Goal: Task Accomplishment & Management: Complete application form

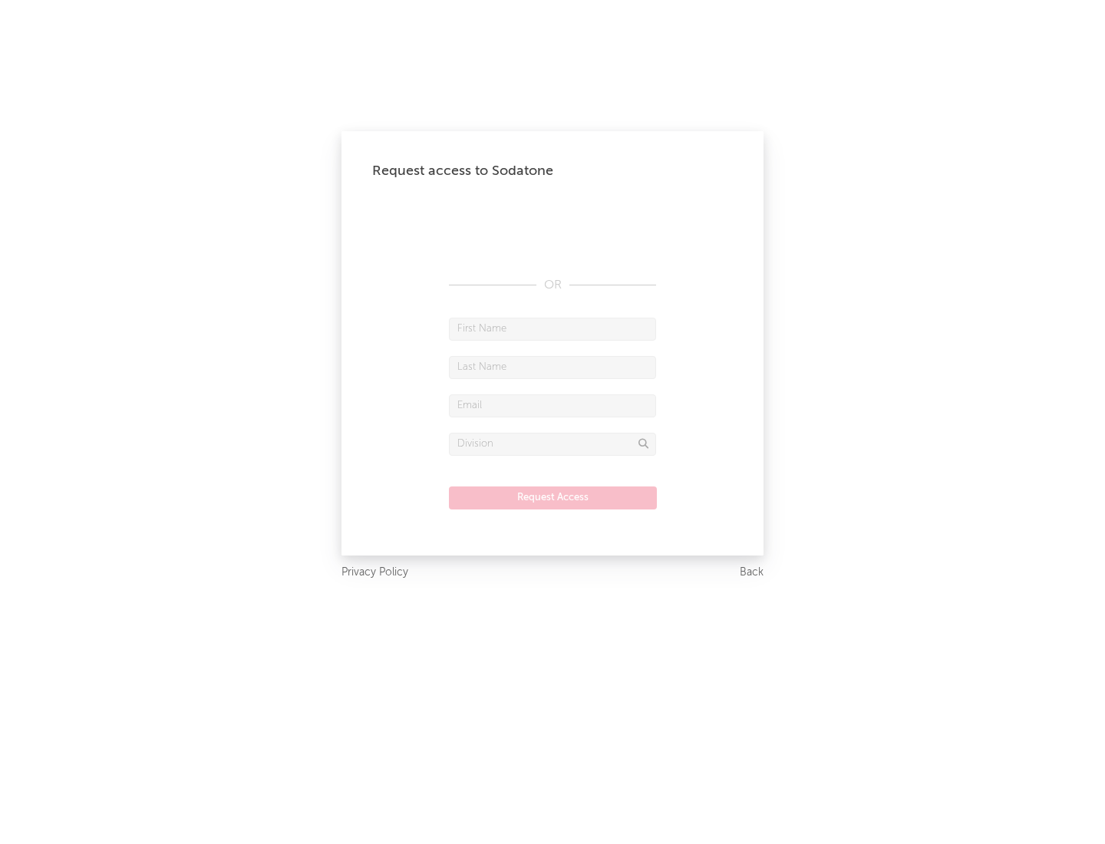
click at [552, 328] on input "text" at bounding box center [552, 329] width 207 height 23
type input "[PERSON_NAME]"
click at [552, 367] on input "text" at bounding box center [552, 367] width 207 height 23
type input "[PERSON_NAME]"
click at [552, 405] on input "text" at bounding box center [552, 405] width 207 height 23
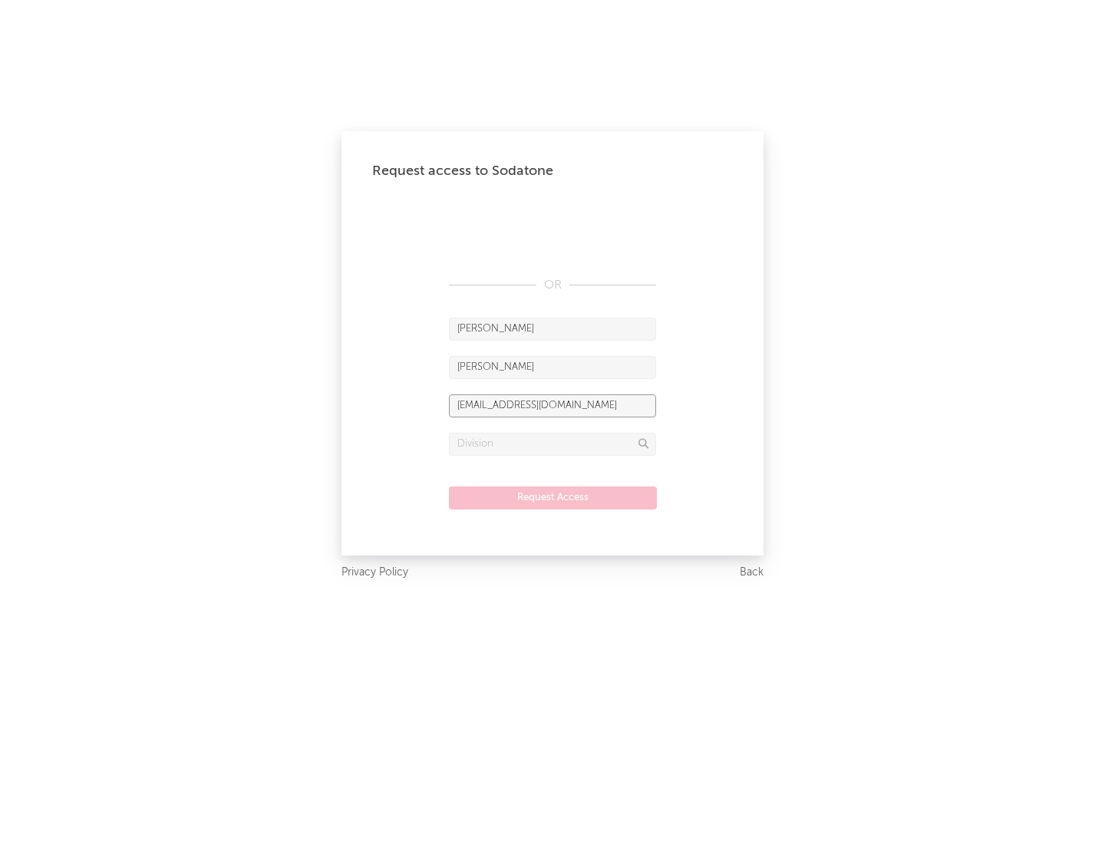
type input "[EMAIL_ADDRESS][DOMAIN_NAME]"
click at [552, 443] on input "text" at bounding box center [552, 444] width 207 height 23
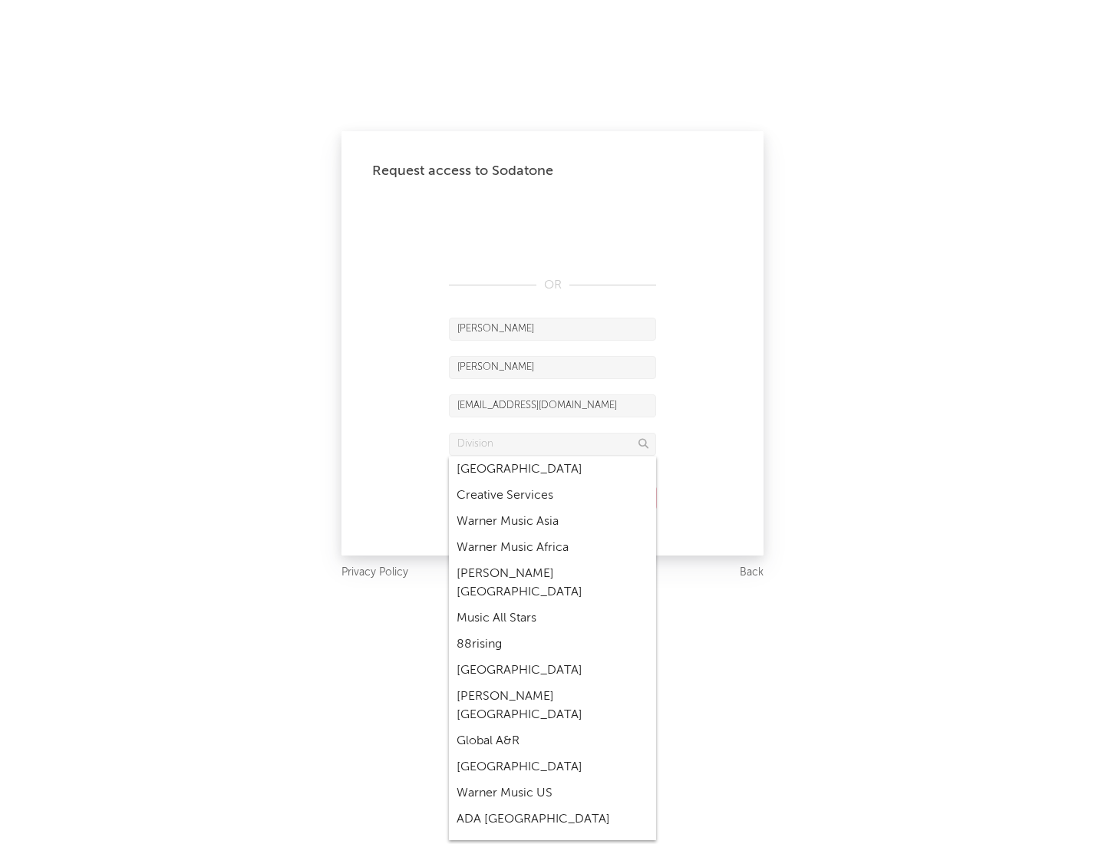
click at [552, 605] on div "Music All Stars" at bounding box center [552, 618] width 207 height 26
type input "Music All Stars"
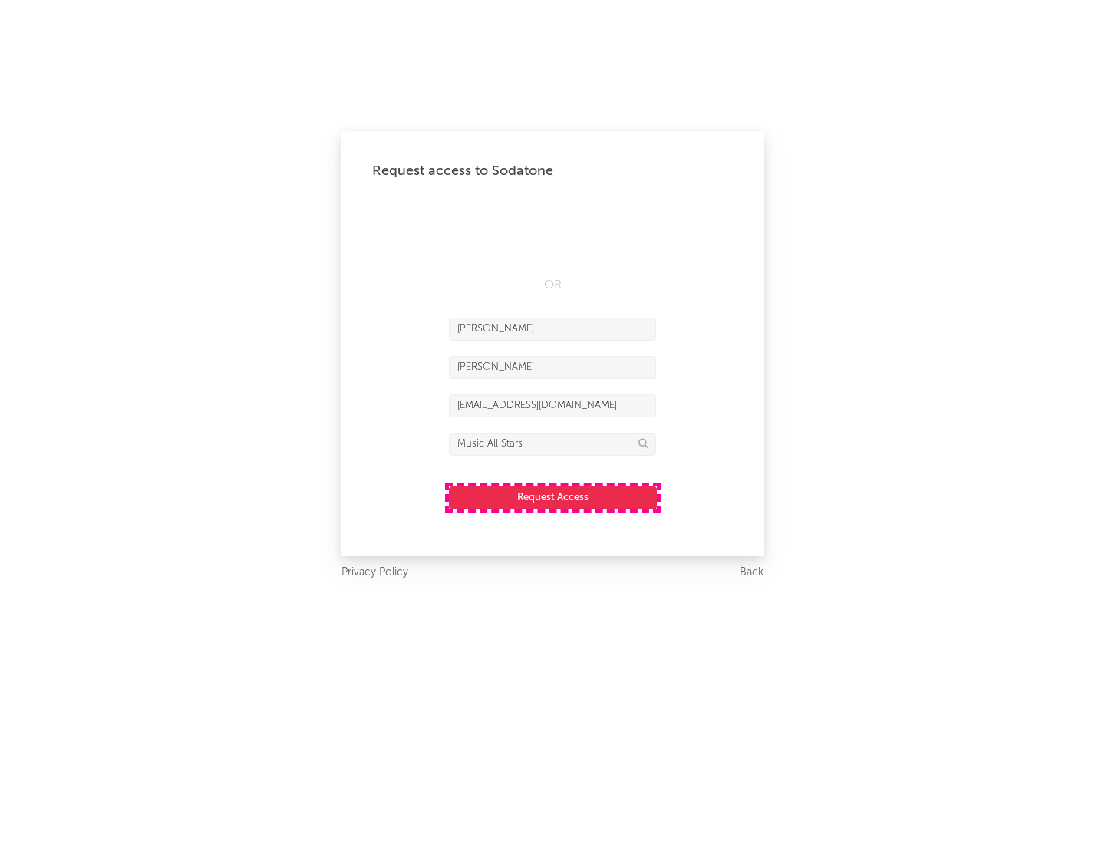
click at [552, 497] on button "Request Access" at bounding box center [553, 497] width 208 height 23
